Goal: Information Seeking & Learning: Learn about a topic

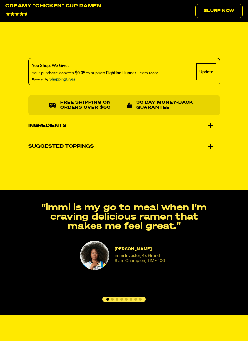
scroll to position [537, 0]
click at [211, 125] on div "Ingredients" at bounding box center [123, 126] width 191 height 19
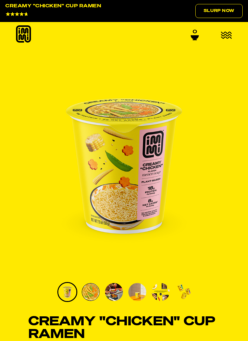
scroll to position [0, 0]
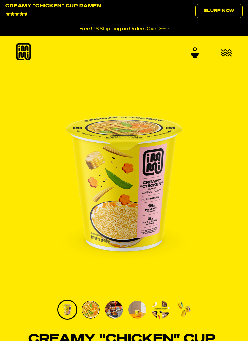
click at [226, 51] on icon "button" at bounding box center [226, 53] width 11 height 8
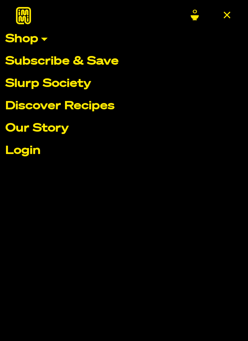
click at [55, 131] on link "Our Story" at bounding box center [123, 129] width 237 height 12
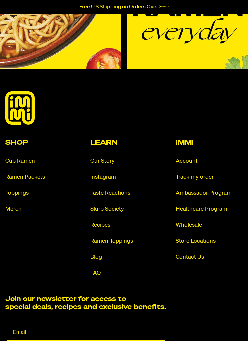
scroll to position [933, 0]
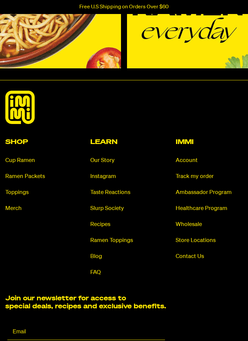
click at [101, 268] on link "FAQ" at bounding box center [123, 272] width 67 height 8
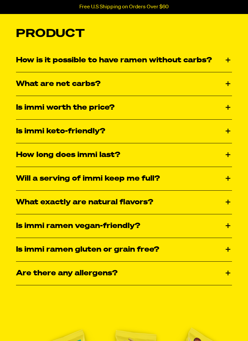
scroll to position [1071, 0]
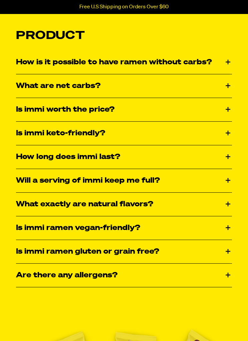
click at [231, 60] on div "How is it possible to have ramen without carbs?" at bounding box center [124, 62] width 216 height 23
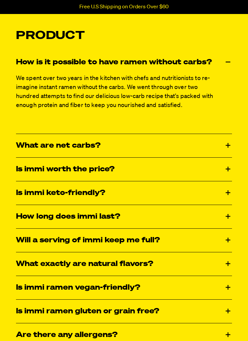
click at [227, 143] on div "What are net carbs?" at bounding box center [124, 145] width 216 height 23
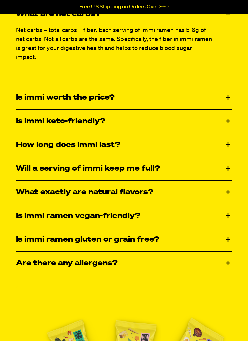
scroll to position [1202, 0]
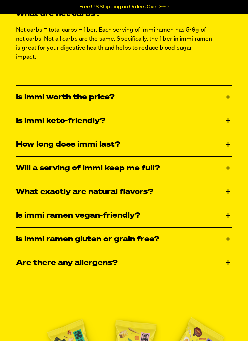
click at [227, 115] on div "Is immi keto-friendly?" at bounding box center [124, 121] width 216 height 23
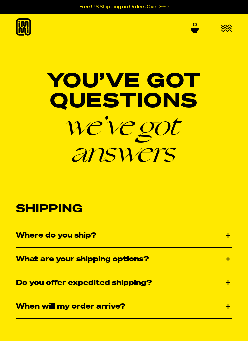
scroll to position [0, 0]
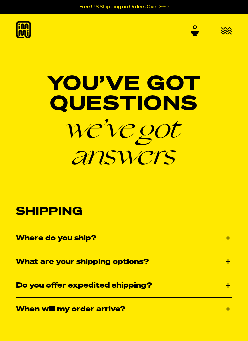
click at [227, 35] on button "button" at bounding box center [226, 31] width 11 height 9
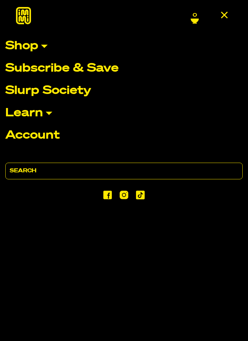
click at [48, 113] on link "Learn" at bounding box center [123, 113] width 237 height 12
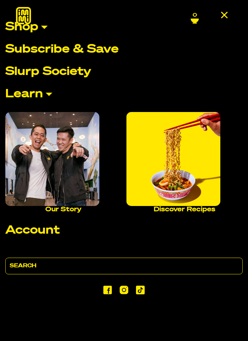
scroll to position [19, 0]
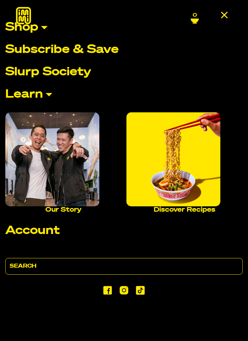
click at [226, 17] on icon "close menu" at bounding box center [224, 15] width 6 height 6
